Goal: Transaction & Acquisition: Download file/media

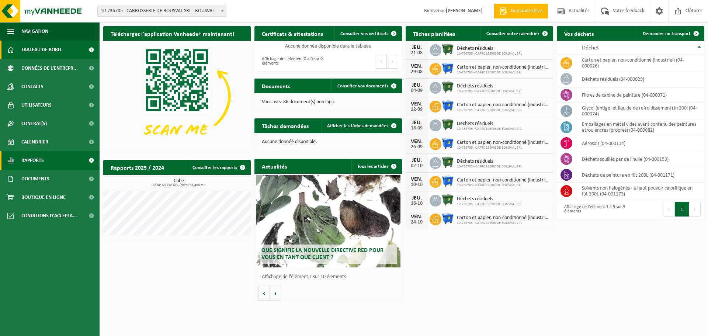
click at [91, 160] on span at bounding box center [91, 160] width 17 height 18
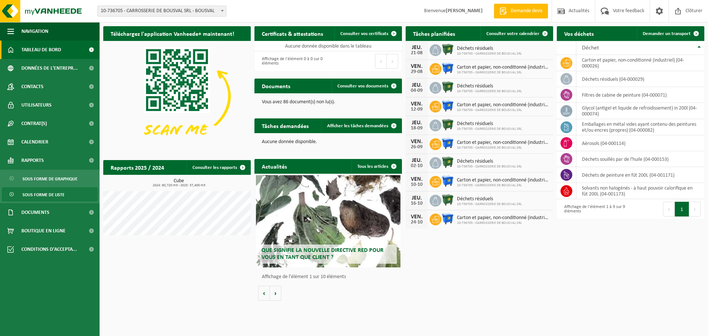
click at [62, 194] on span "Sous forme de liste" at bounding box center [44, 195] width 42 height 14
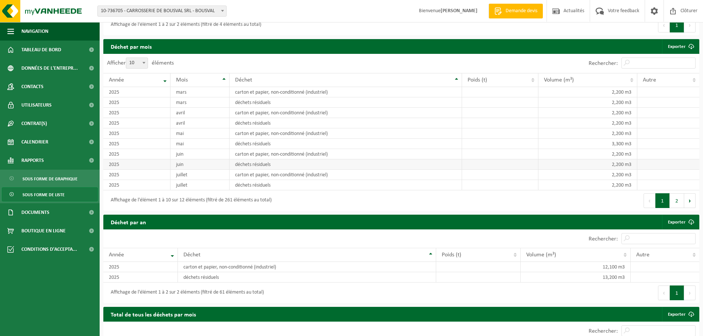
scroll to position [516, 0]
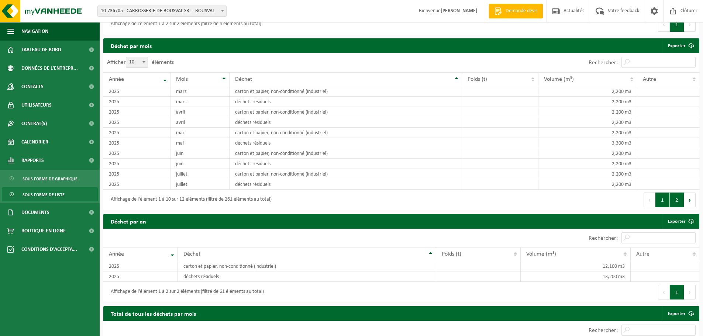
click at [677, 201] on button "2" at bounding box center [677, 200] width 14 height 15
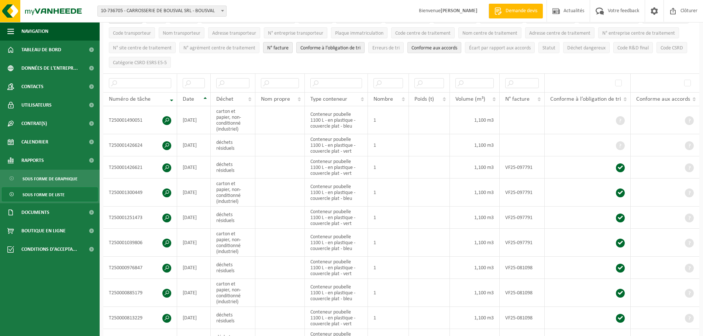
scroll to position [0, 0]
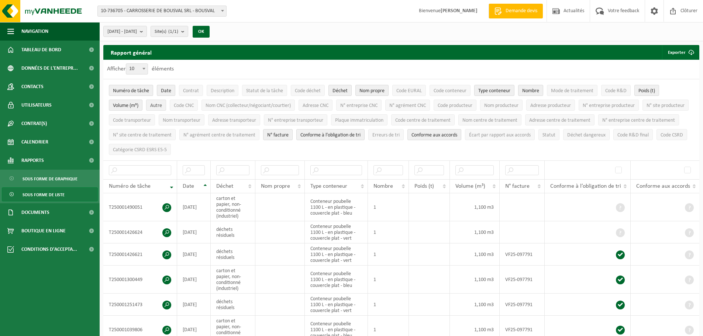
click at [153, 105] on span "Autre" at bounding box center [156, 106] width 12 height 6
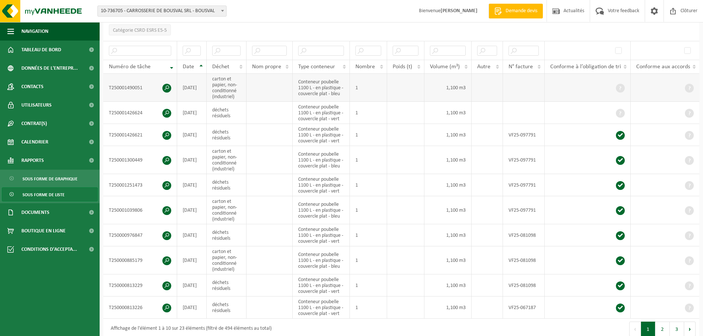
scroll to position [148, 0]
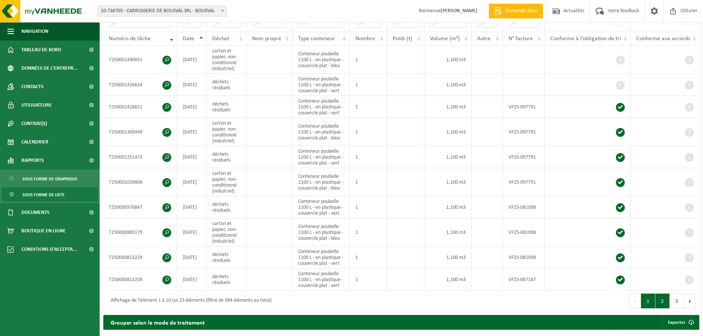
click at [665, 300] on button "2" at bounding box center [662, 301] width 14 height 15
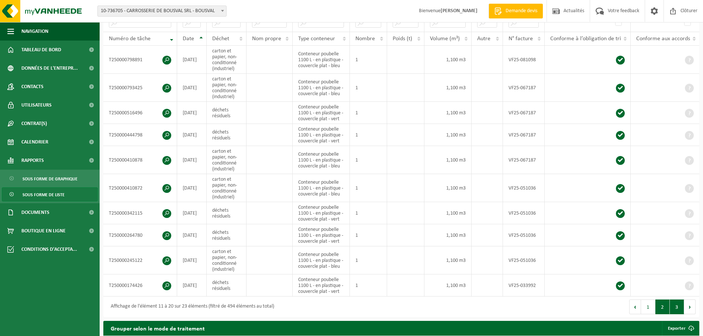
click at [674, 305] on button "3" at bounding box center [677, 307] width 14 height 15
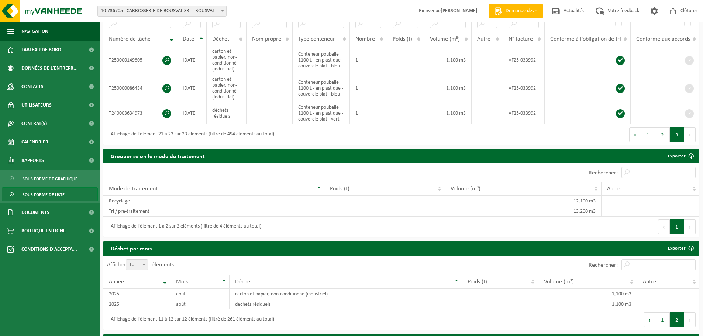
scroll to position [0, 0]
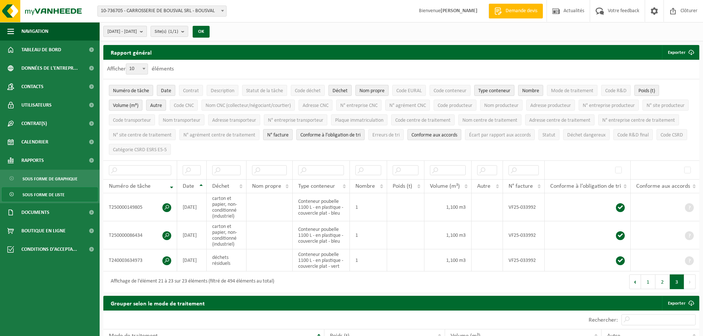
click at [146, 33] on b "submit" at bounding box center [143, 31] width 7 height 10
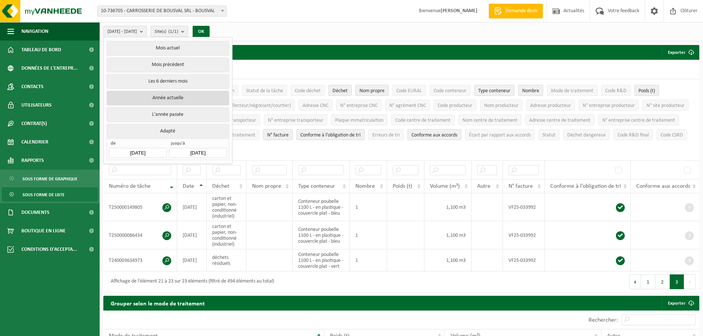
click at [175, 96] on button "Année actuelle" at bounding box center [168, 98] width 122 height 15
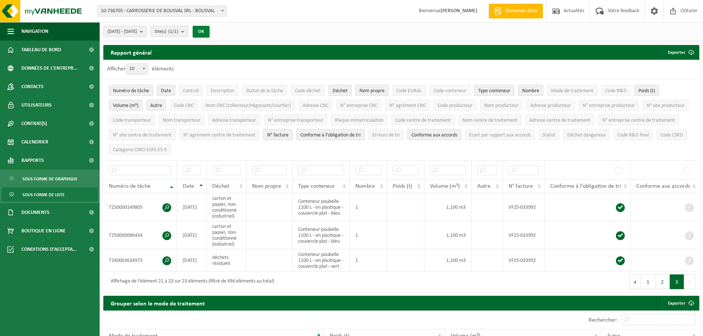
click at [210, 32] on button "OK" at bounding box center [201, 32] width 17 height 12
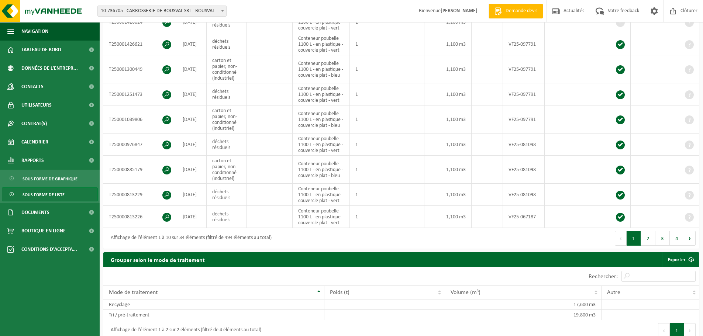
scroll to position [221, 0]
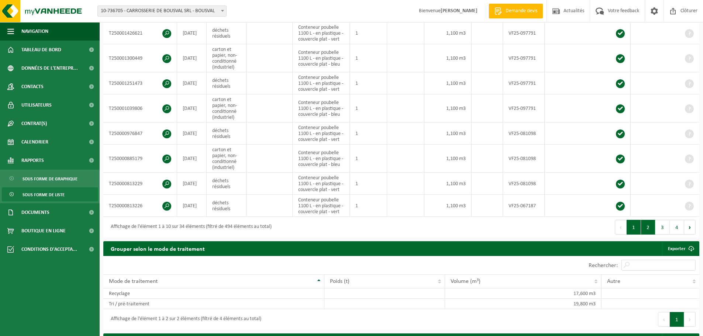
click at [650, 229] on button "2" at bounding box center [648, 227] width 14 height 15
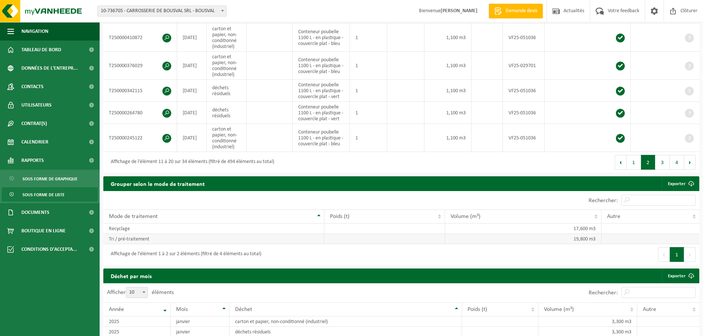
scroll to position [301, 0]
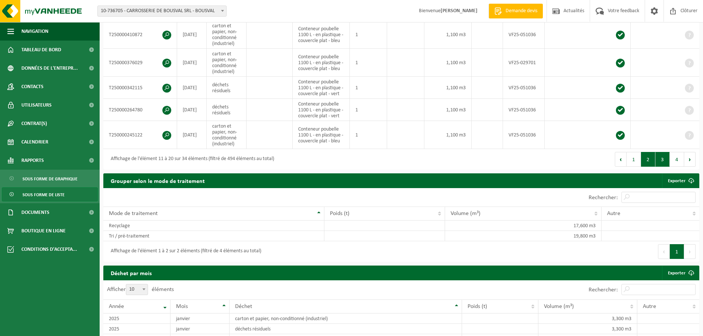
click at [660, 163] on button "3" at bounding box center [662, 159] width 14 height 15
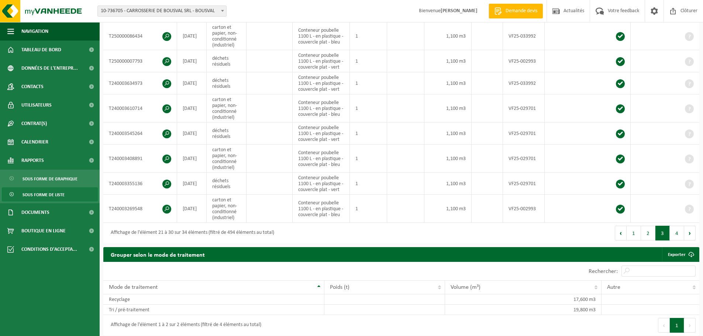
scroll to position [227, 0]
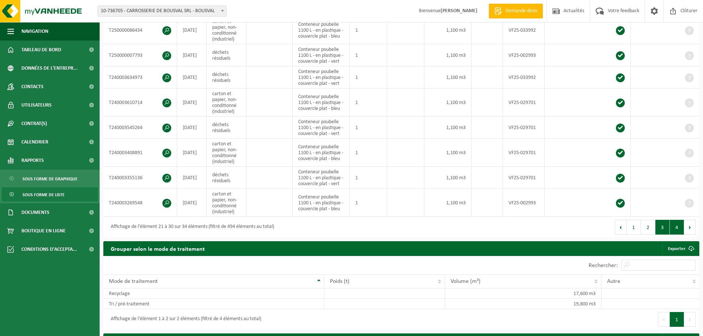
click at [678, 224] on button "4" at bounding box center [677, 227] width 14 height 15
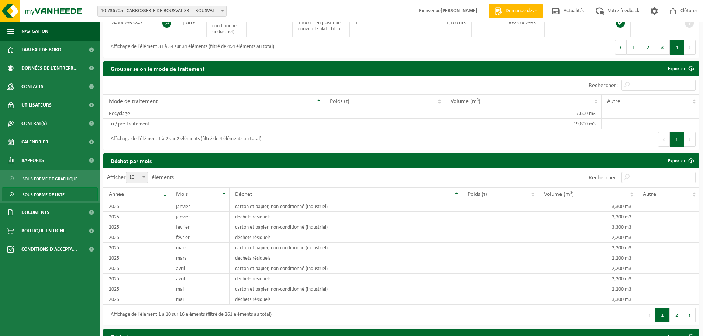
scroll to position [263, 0]
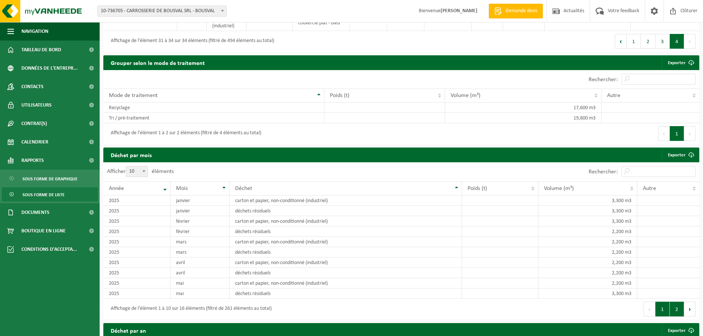
click at [678, 307] on button "2" at bounding box center [677, 309] width 14 height 15
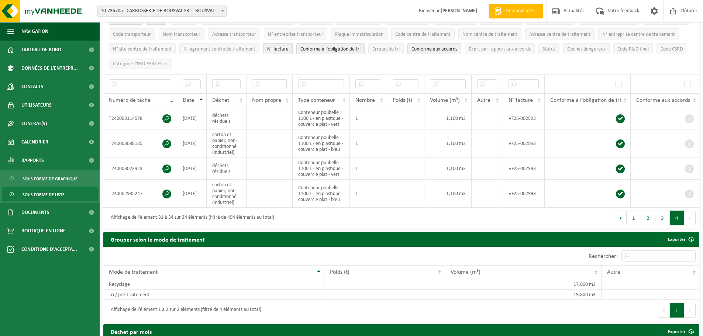
scroll to position [0, 0]
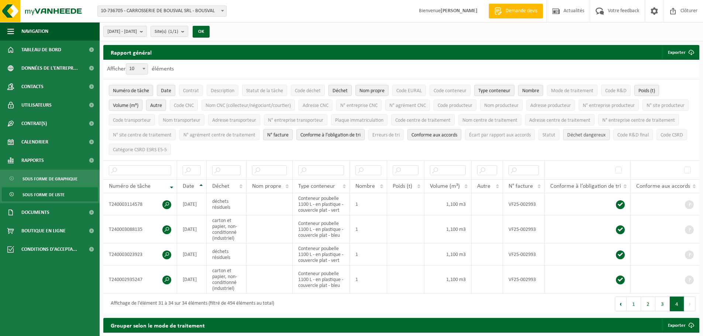
click at [567, 138] on span "Déchet dangereux" at bounding box center [586, 135] width 38 height 6
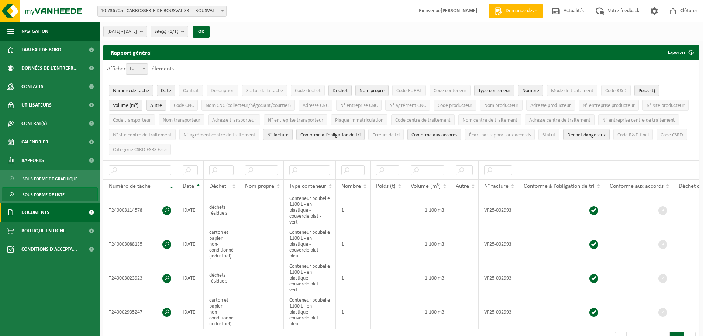
click at [90, 213] on span at bounding box center [91, 212] width 17 height 18
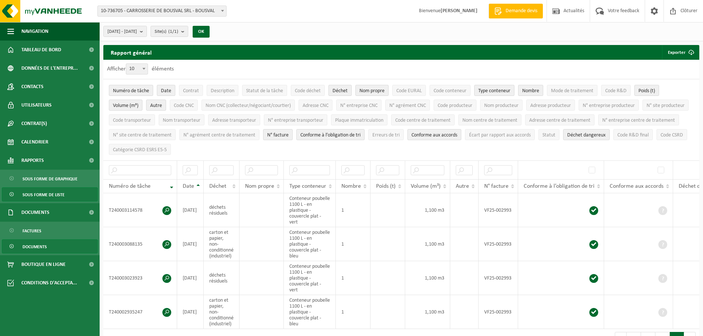
click at [46, 245] on span "Documents" at bounding box center [35, 247] width 24 height 14
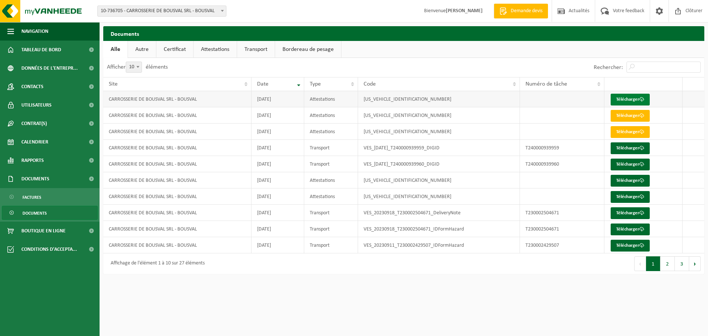
click at [624, 97] on link "Télécharger" at bounding box center [630, 100] width 39 height 12
click at [641, 121] on link "Télécharger" at bounding box center [630, 116] width 39 height 12
click at [631, 132] on link "Télécharger" at bounding box center [630, 132] width 39 height 12
